Goal: Ask a question

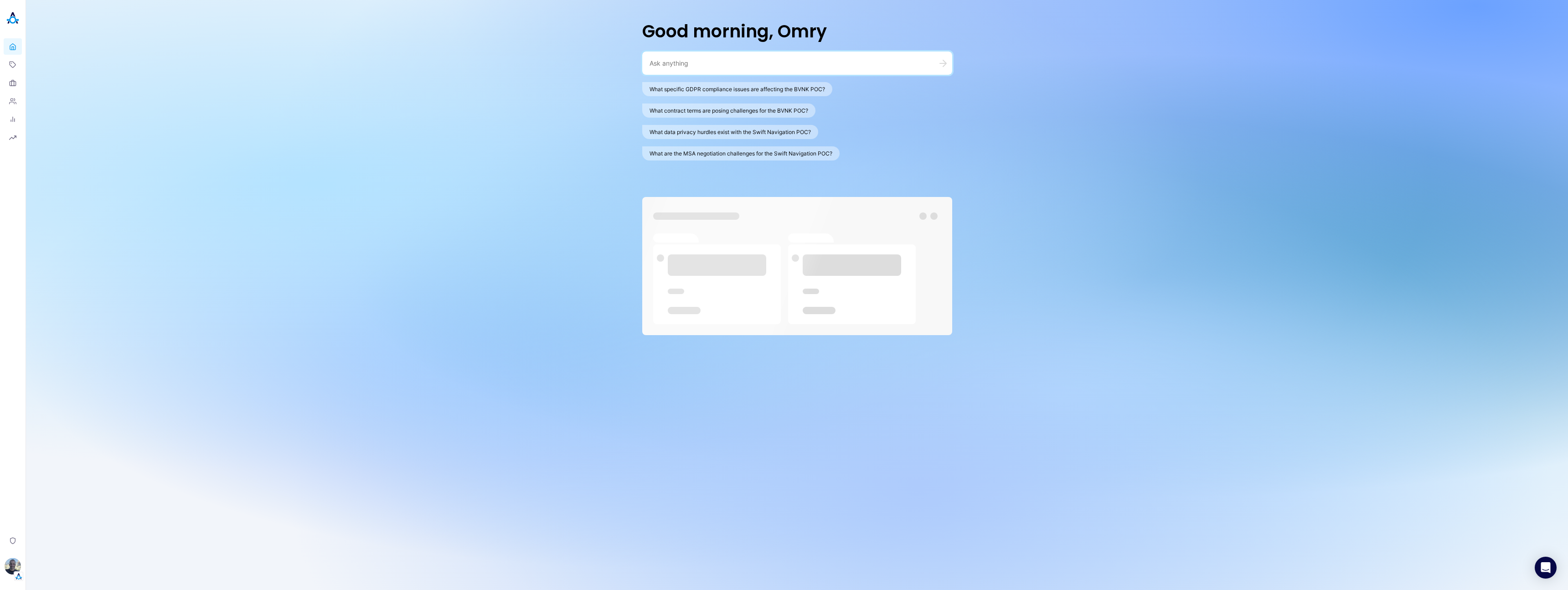
click at [816, 62] on textarea at bounding box center [786, 63] width 274 height 9
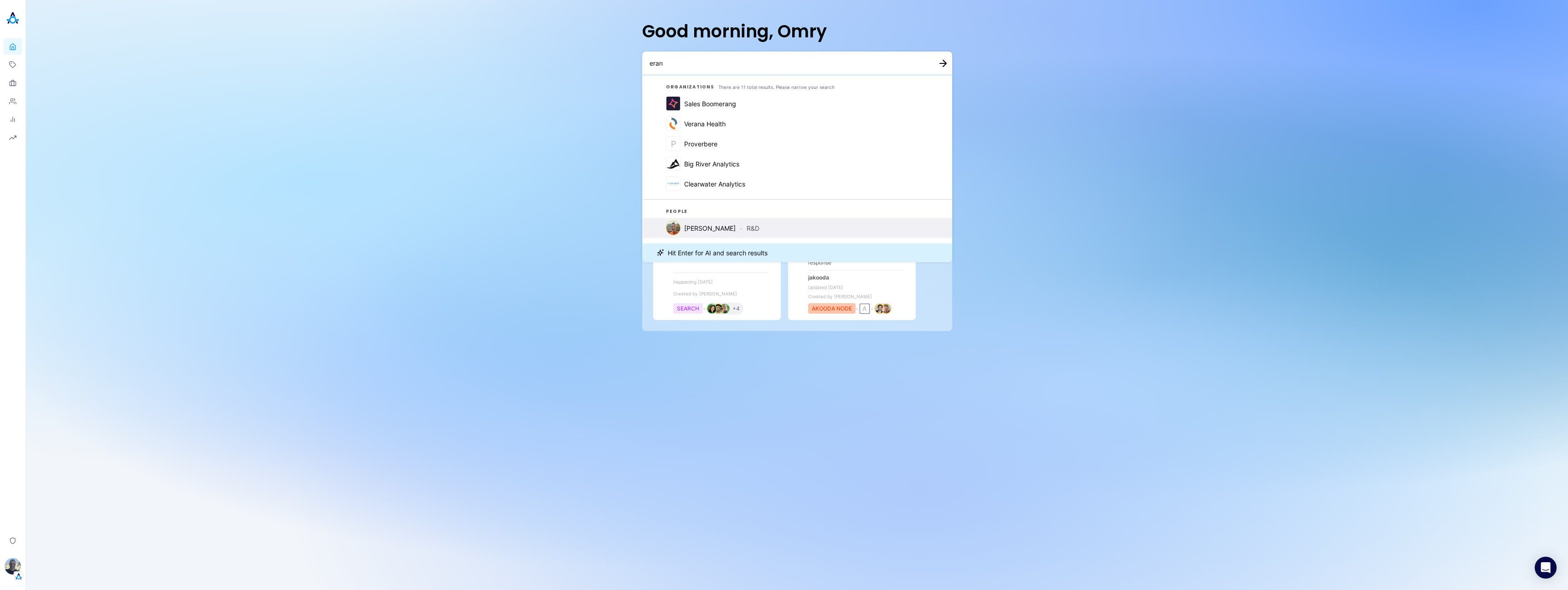
type textarea "eran"
click at [696, 227] on span "[PERSON_NAME]" at bounding box center [710, 228] width 52 height 8
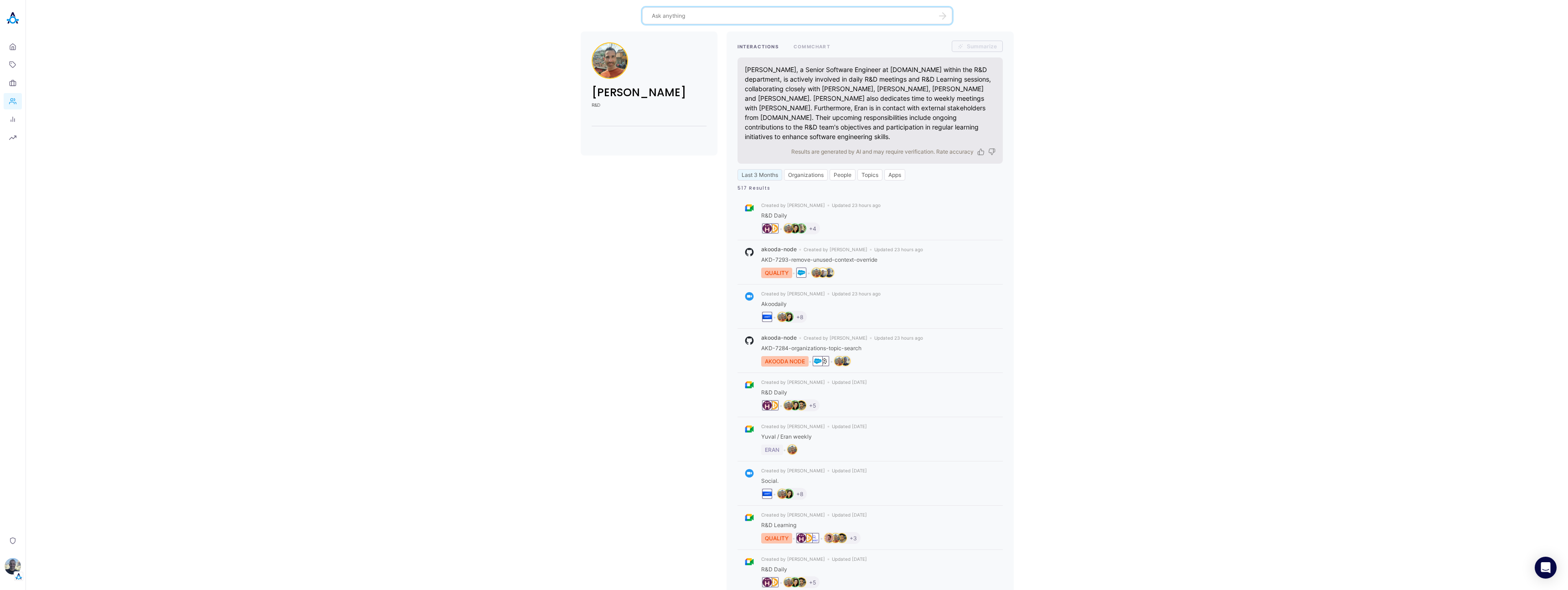
click at [742, 18] on textarea at bounding box center [791, 16] width 280 height 9
click at [829, 16] on textarea at bounding box center [791, 16] width 280 height 9
type textarea "who knows the most about ods"
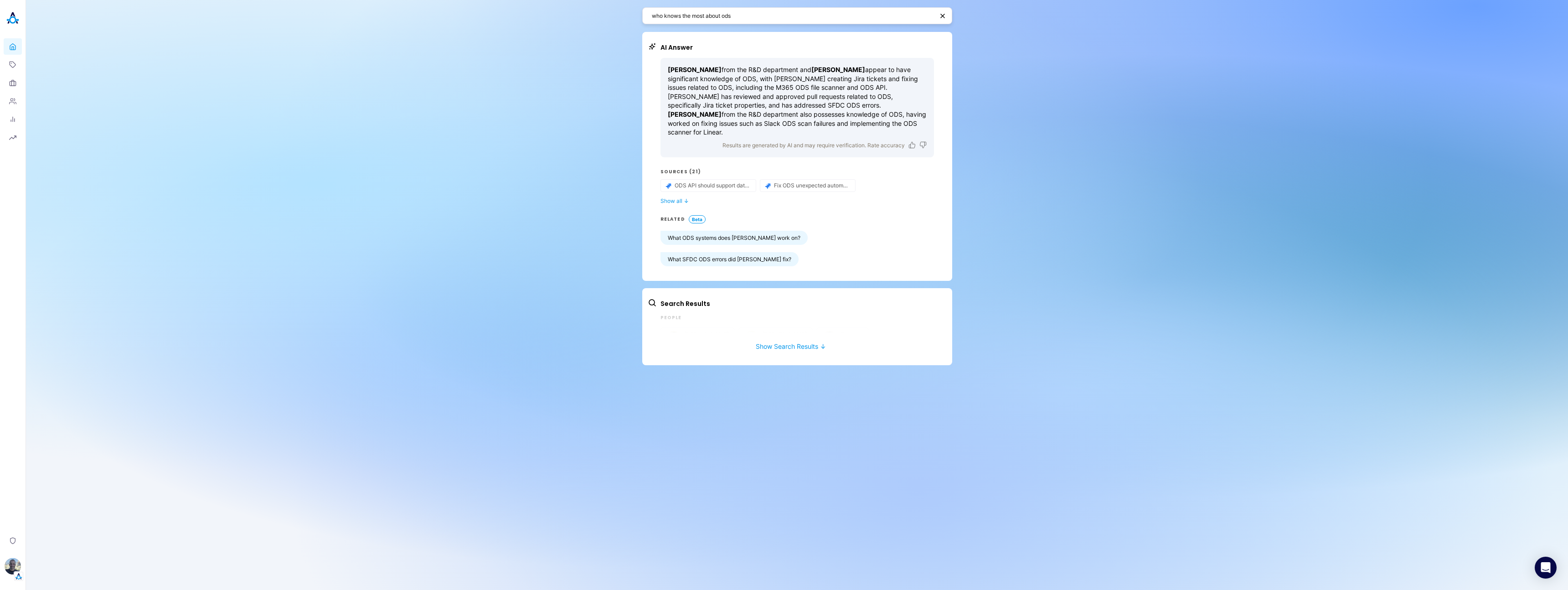
click at [751, 17] on textarea "who knows the most about ods" at bounding box center [792, 16] width 282 height 9
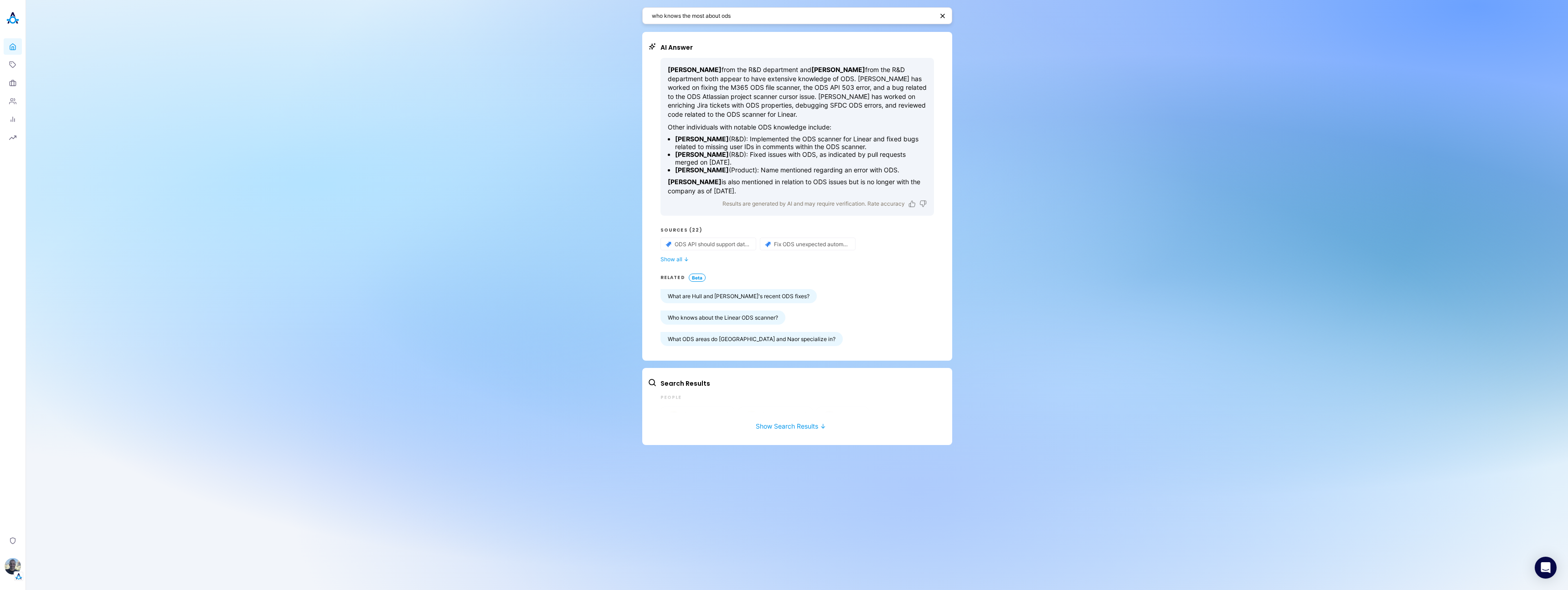
click at [717, 16] on textarea "who knows the most about ods" at bounding box center [792, 16] width 282 height 9
click at [770, 16] on textarea "who knows the most about ods" at bounding box center [792, 16] width 282 height 9
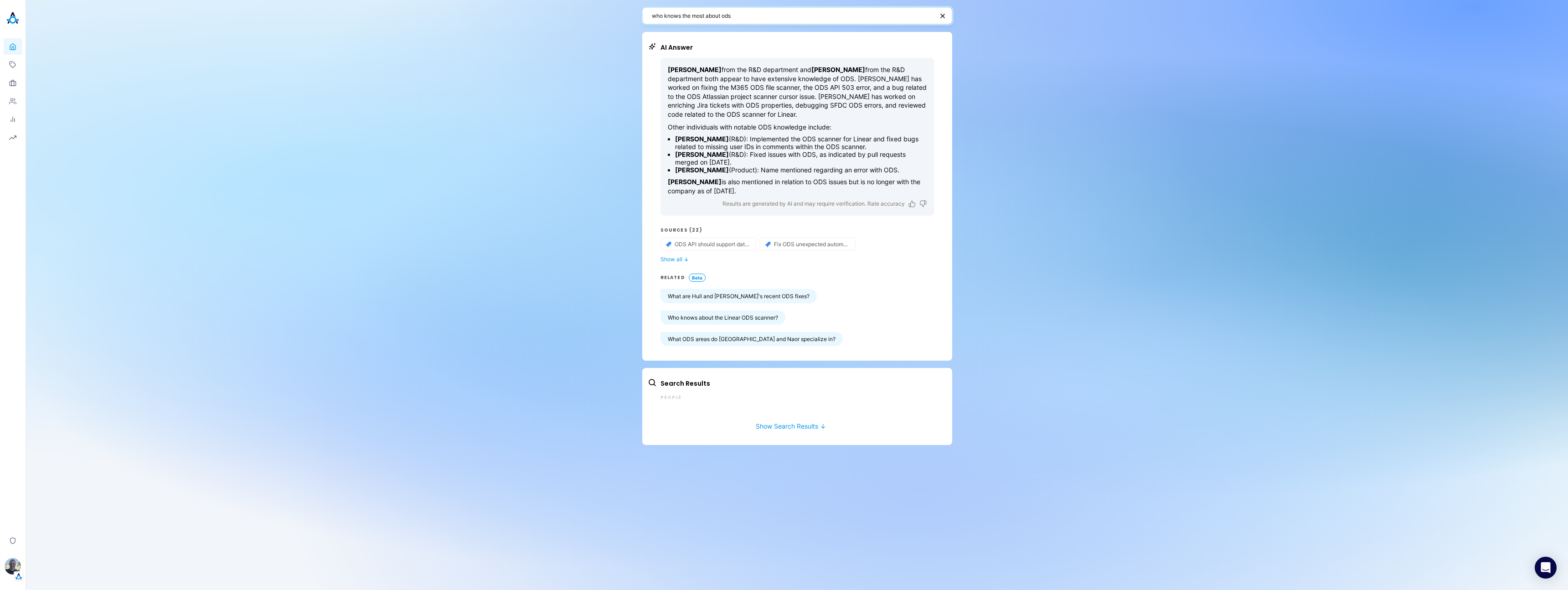
click at [770, 16] on textarea "who knows the most about ods" at bounding box center [792, 16] width 282 height 9
type textarea "ק"
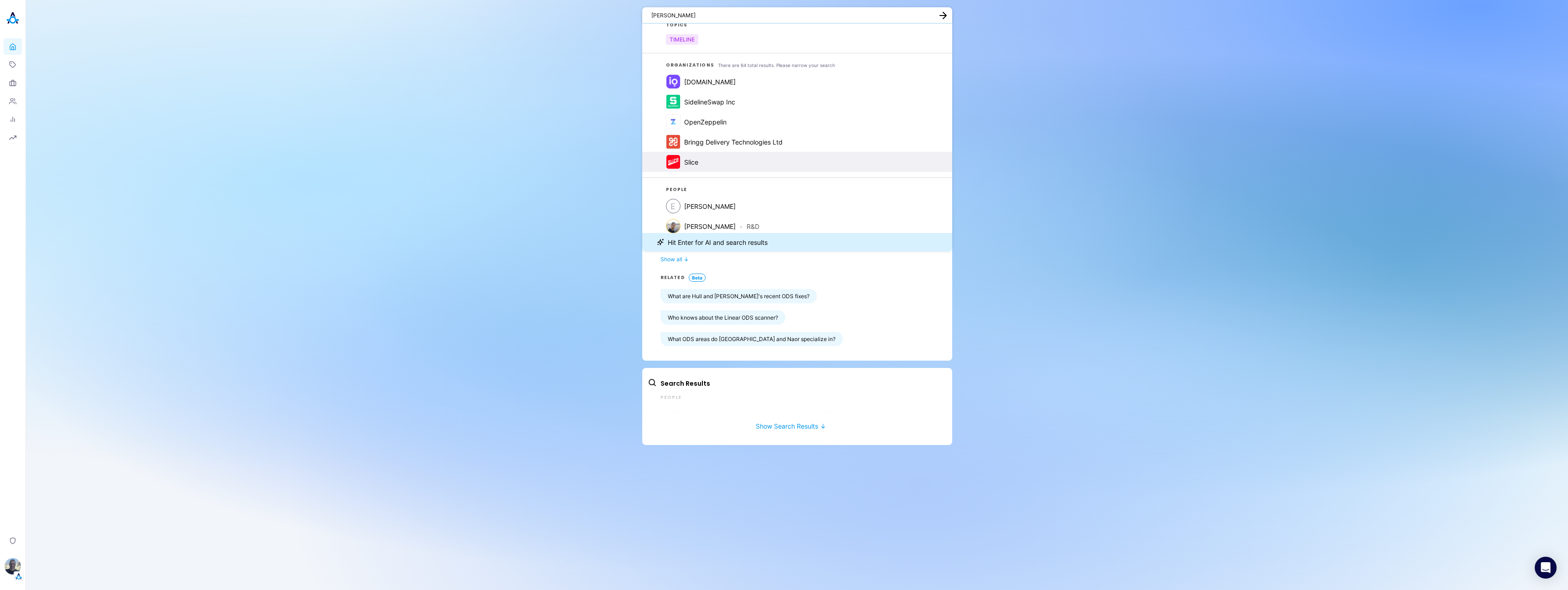
scroll to position [19, 0]
type textarea "eli"
